Goal: Information Seeking & Learning: Learn about a topic

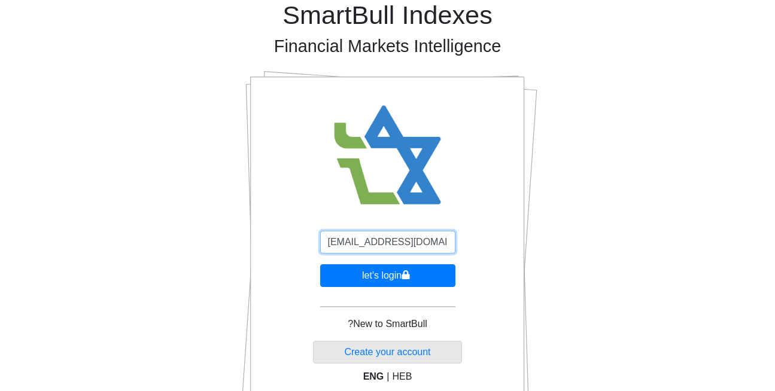
click at [387, 245] on input "[EMAIL_ADDRESS][DOMAIN_NAME]" at bounding box center [387, 242] width 135 height 23
type input "[EMAIL_ADDRESS][DOMAIN_NAME]"
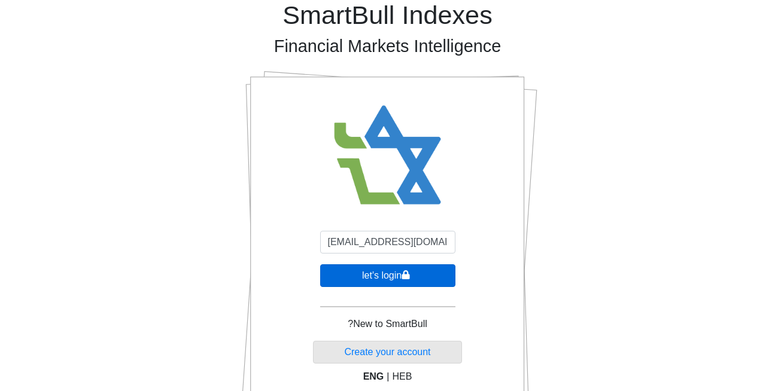
click at [361, 278] on button "let's login" at bounding box center [387, 275] width 135 height 23
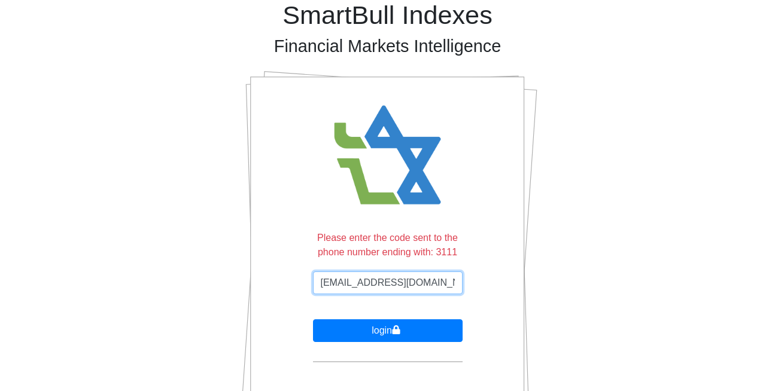
type input "rona@smartbull.co.il"
click at [391, 285] on input "rona@smartbull.co.il" at bounding box center [388, 283] width 150 height 23
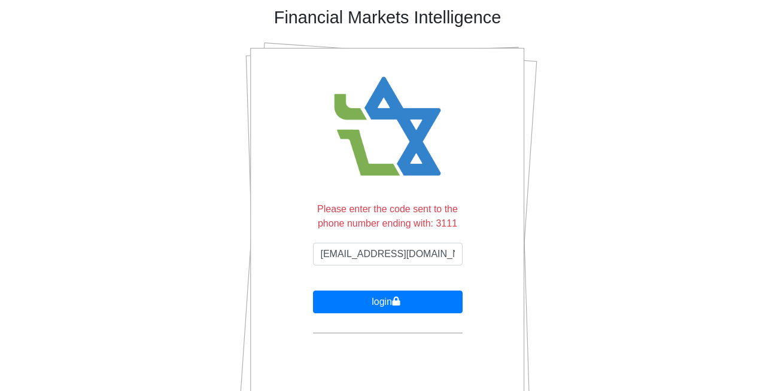
click at [391, 285] on form "Please enter the code sent to the phone number ending with: 3111 rona@smartbull…" at bounding box center [388, 268] width 150 height 132
click at [379, 248] on input "rona@smartbull.co.il" at bounding box center [388, 254] width 150 height 23
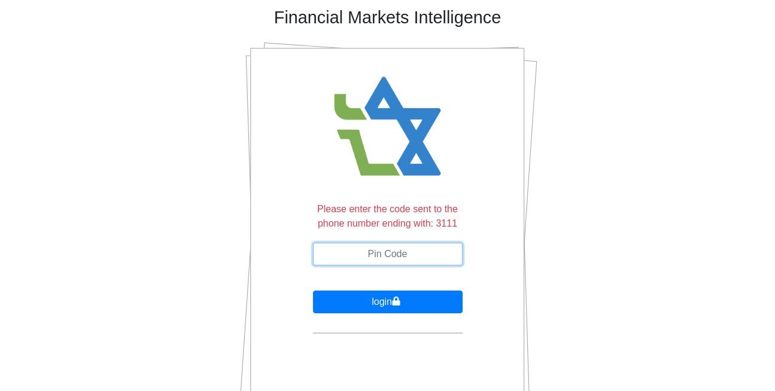
click at [379, 248] on input "text" at bounding box center [388, 254] width 150 height 23
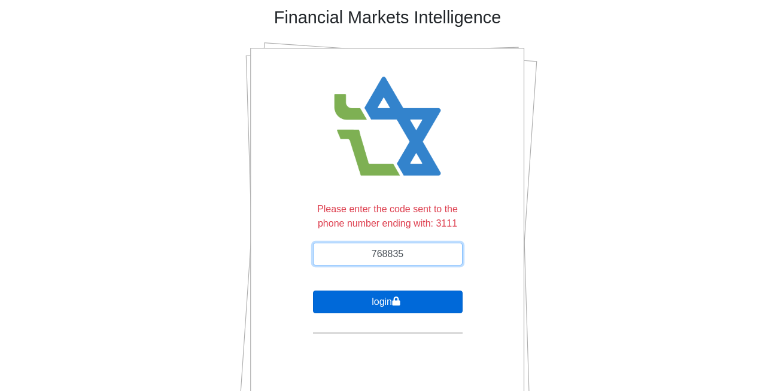
type input "768835"
click at [371, 301] on button "login" at bounding box center [388, 302] width 150 height 23
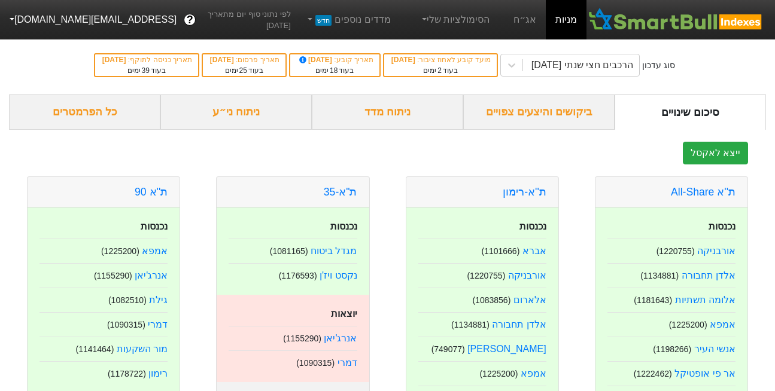
click at [231, 114] on div "ניתוח ני״ע" at bounding box center [235, 112] width 151 height 35
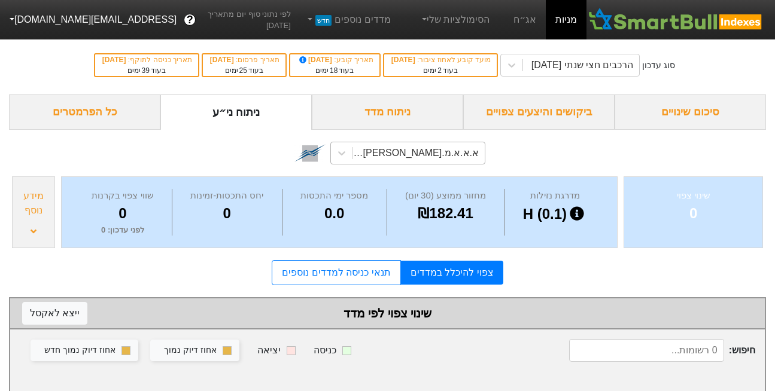
click at [431, 151] on div "א.א.א.מ.א-ש (1169895)" at bounding box center [415, 153] width 127 height 14
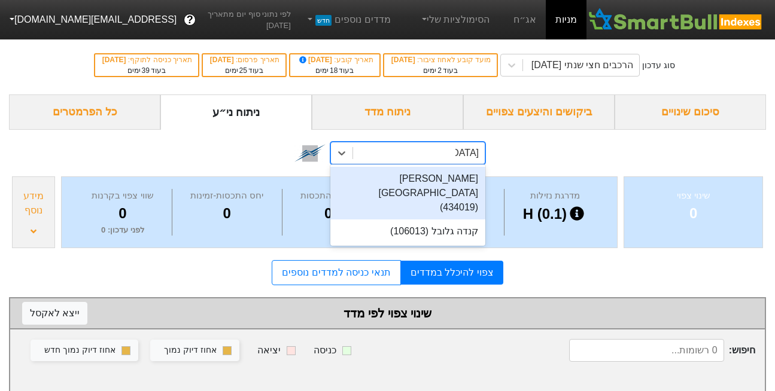
type input "קנדה"
click at [442, 190] on div "ישראל קנדה (434019)" at bounding box center [407, 193] width 155 height 53
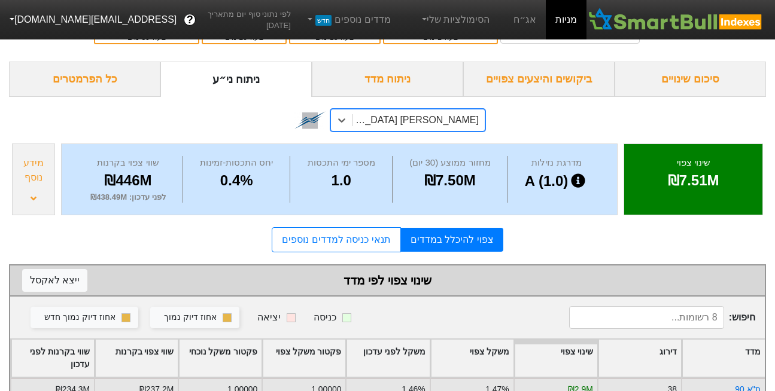
scroll to position [32, 0]
